Goal: Task Accomplishment & Management: Manage account settings

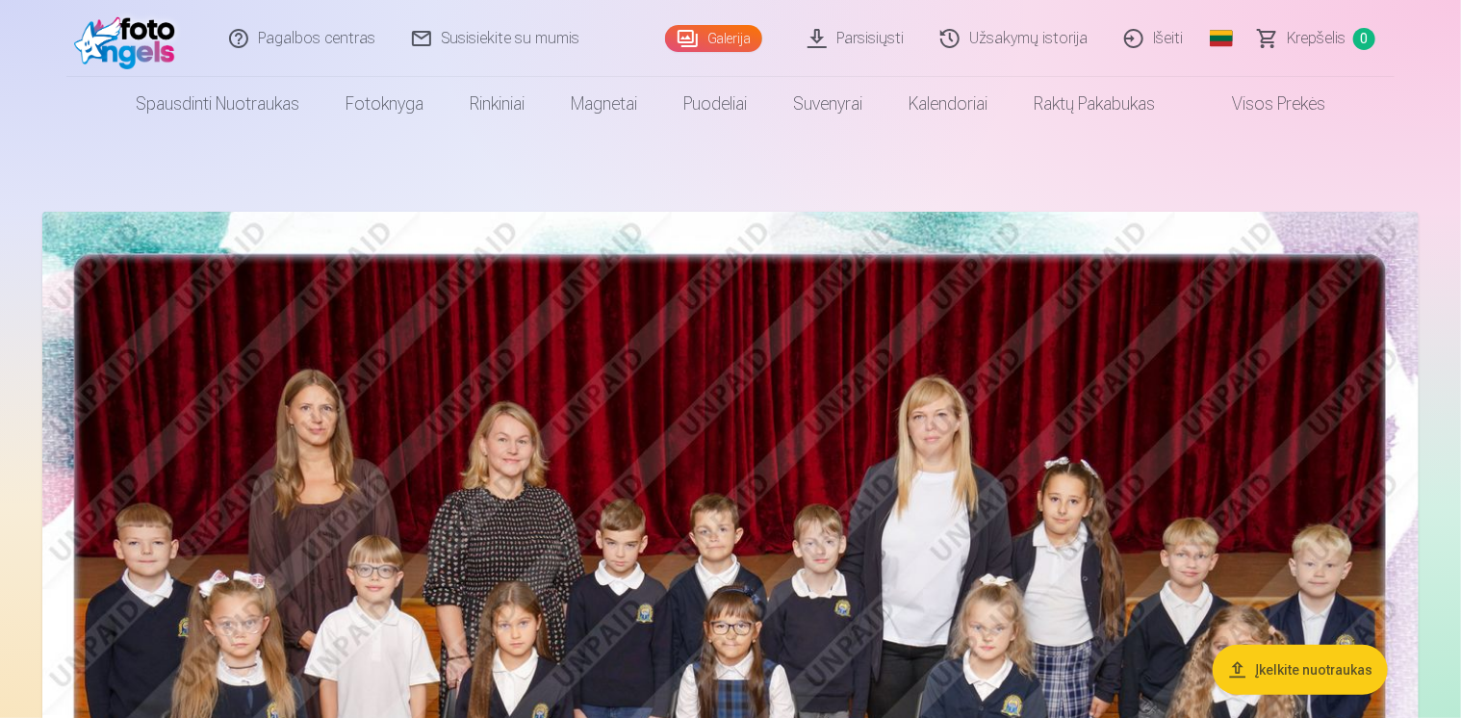
click at [1151, 33] on link "Išeiti" at bounding box center [1154, 38] width 95 height 77
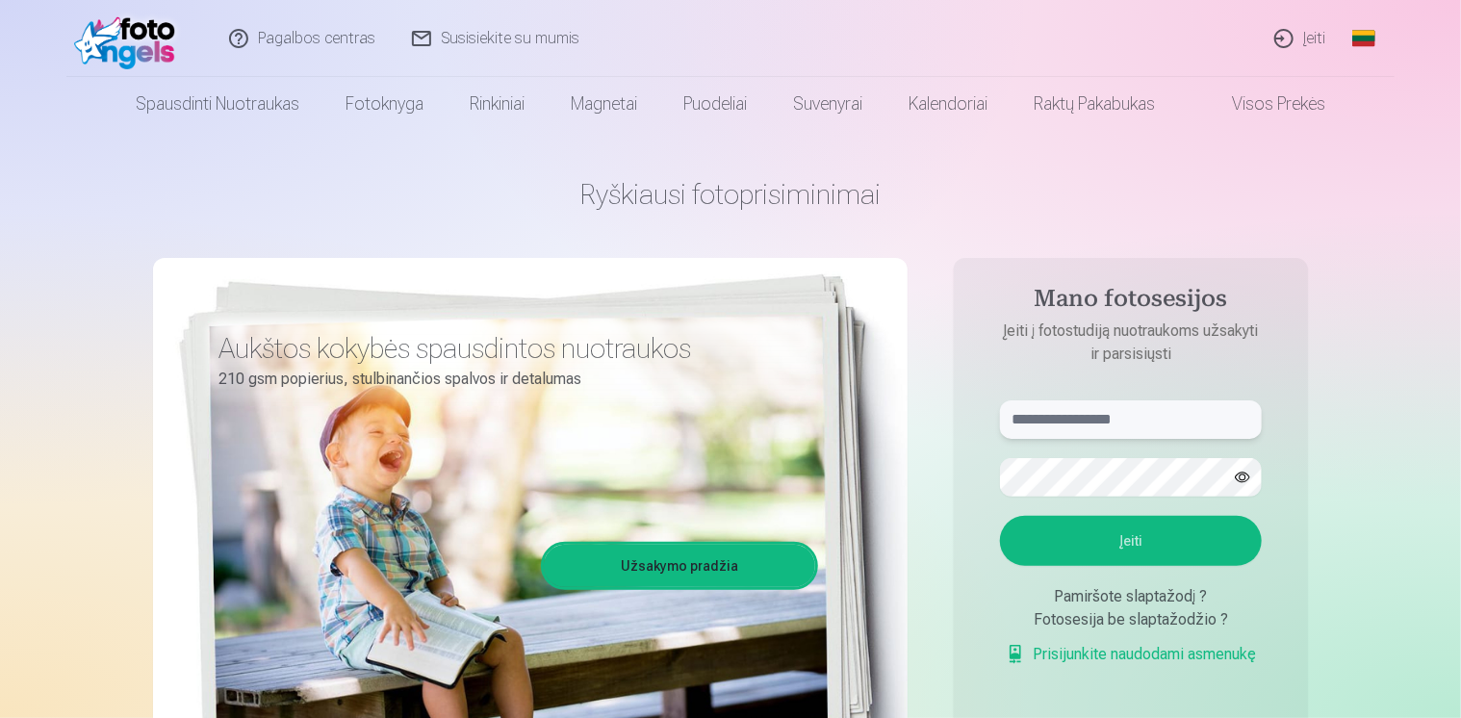
click at [1154, 417] on input "text" at bounding box center [1131, 419] width 262 height 39
type input "**********"
click at [1118, 540] on button "Įeiti" at bounding box center [1131, 541] width 262 height 50
